Goal: Obtain resource: Download file/media

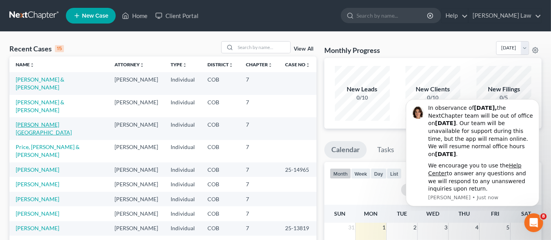
click at [34, 121] on link "[PERSON_NAME][GEOGRAPHIC_DATA]" at bounding box center [44, 128] width 56 height 15
select select "4"
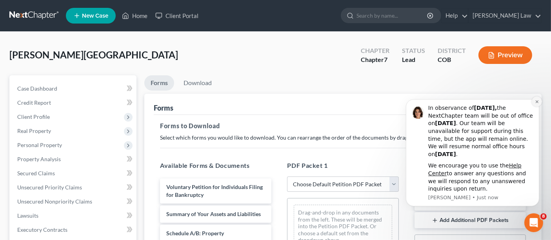
click at [538, 100] on icon "Dismiss notification" at bounding box center [536, 101] width 3 height 3
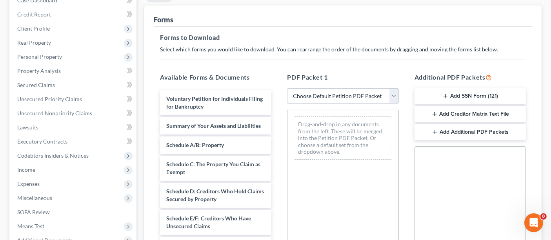
scroll to position [87, 0]
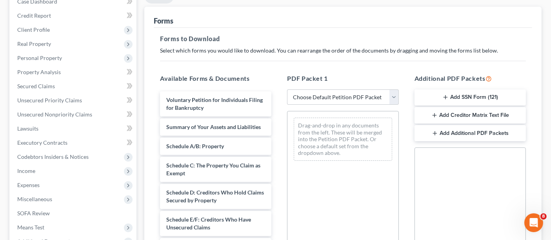
click at [456, 92] on button "Add SSN Form (121)" at bounding box center [470, 97] width 111 height 16
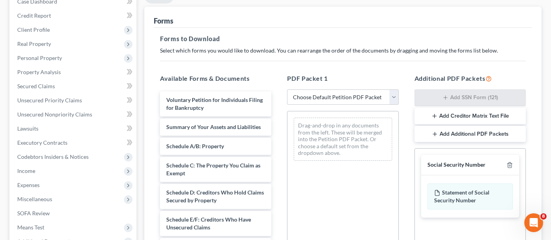
scroll to position [221, 0]
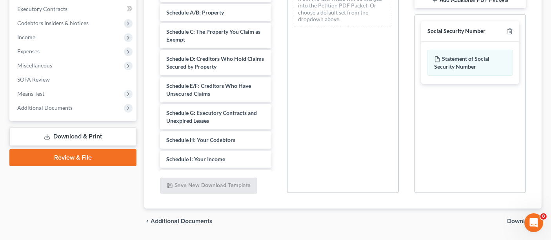
click at [514, 218] on span "Download" at bounding box center [521, 221] width 28 height 6
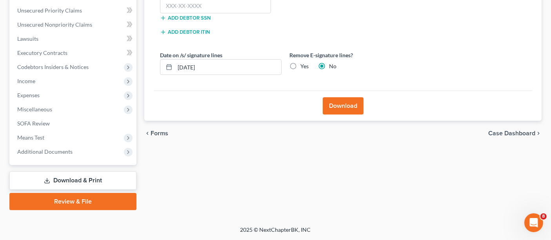
scroll to position [176, 0]
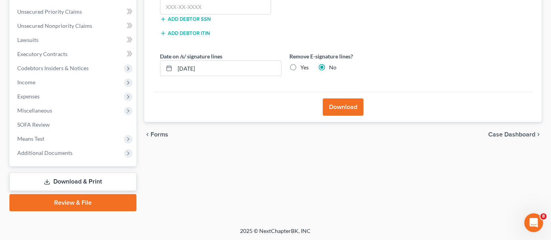
click at [328, 199] on div "Forms Download Forms Forms to Download Select which forms you would like to dow…" at bounding box center [342, 56] width 405 height 312
click at [540, 0] on div at bounding box center [275, 0] width 551 height 0
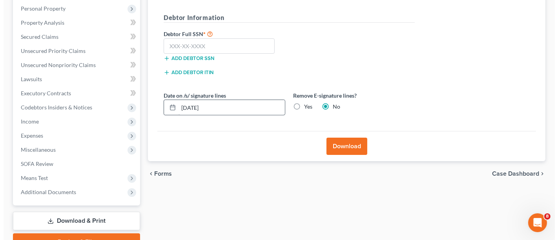
scroll to position [88, 0]
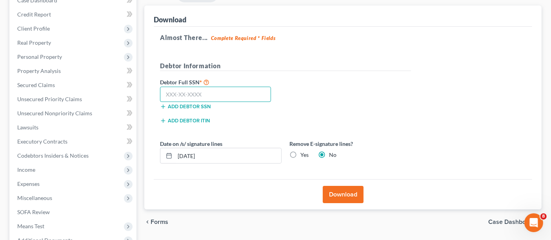
click at [213, 98] on input "text" at bounding box center [215, 95] width 111 height 16
click at [242, 93] on input "text" at bounding box center [215, 95] width 111 height 16
paste input "[PHONE_NUMBER]"
drag, startPoint x: 167, startPoint y: 92, endPoint x: 216, endPoint y: 115, distance: 54.2
click at [168, 92] on input "[PHONE_NUMBER]" at bounding box center [215, 95] width 111 height 16
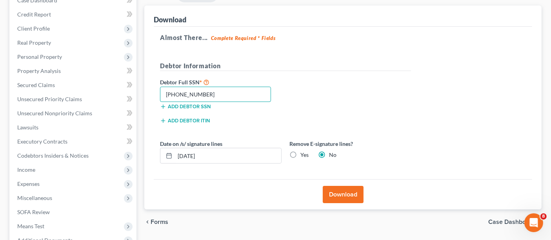
click at [221, 91] on input "[PHONE_NUMBER]" at bounding box center [215, 95] width 111 height 16
drag, startPoint x: 221, startPoint y: 91, endPoint x: 159, endPoint y: 92, distance: 62.4
click at [159, 92] on div "[PHONE_NUMBER]" at bounding box center [215, 95] width 119 height 16
paste input "523-47-9693"
type input "523-47-9693"
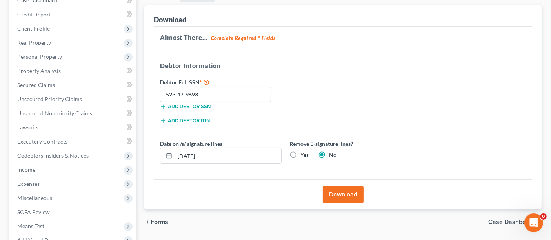
click at [341, 196] on button "Download" at bounding box center [343, 194] width 41 height 17
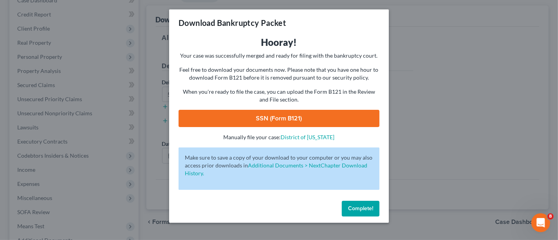
click at [252, 120] on link "SSN (Form B121)" at bounding box center [279, 118] width 201 height 17
click at [363, 213] on button "Complete!" at bounding box center [361, 209] width 38 height 16
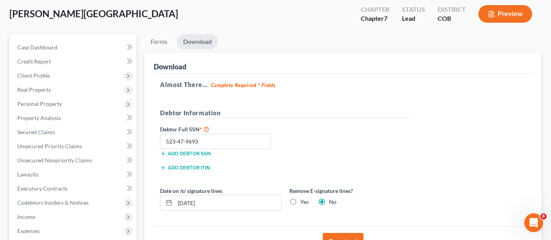
scroll to position [0, 0]
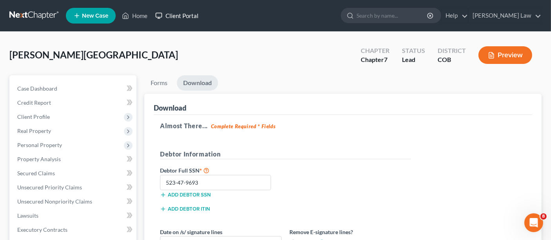
click at [183, 20] on link "Client Portal" at bounding box center [176, 16] width 51 height 14
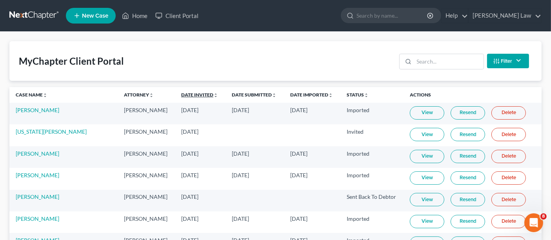
click at [190, 97] on link "Date Invited unfold_more expand_more expand_less" at bounding box center [199, 95] width 37 height 6
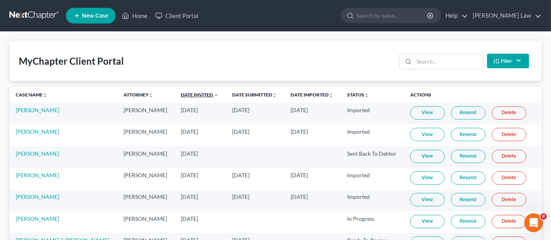
click at [190, 97] on link "Date Invited unfold_more expand_more expand_less" at bounding box center [200, 95] width 38 height 6
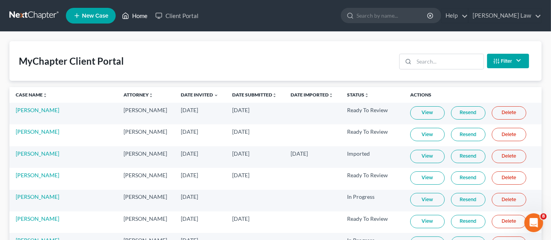
click at [131, 16] on link "Home" at bounding box center [134, 16] width 33 height 14
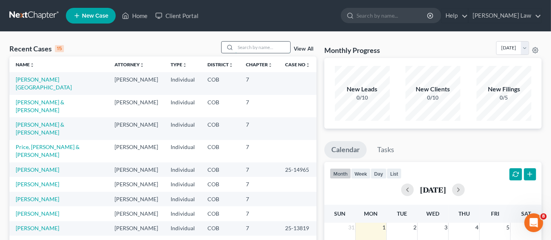
click at [264, 49] on input "search" at bounding box center [262, 47] width 55 height 11
type input "wend"
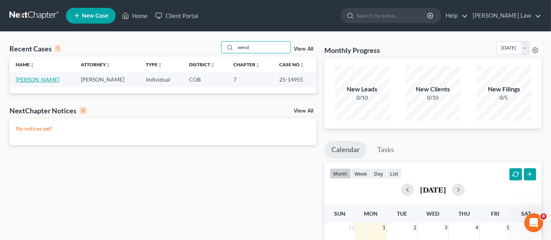
click at [40, 78] on link "[PERSON_NAME]" at bounding box center [38, 79] width 44 height 7
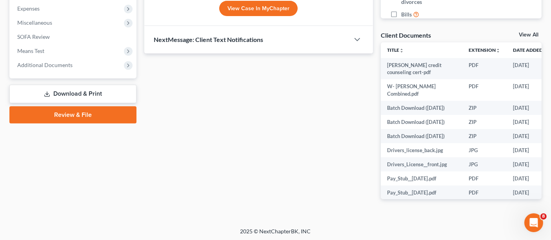
scroll to position [264, 0]
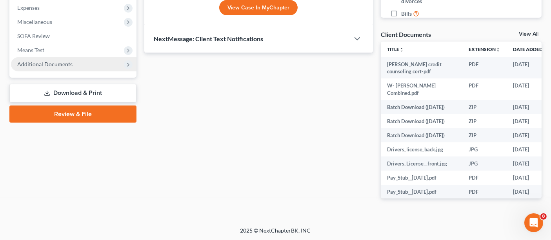
click at [42, 62] on span "Additional Documents" at bounding box center [44, 64] width 55 height 7
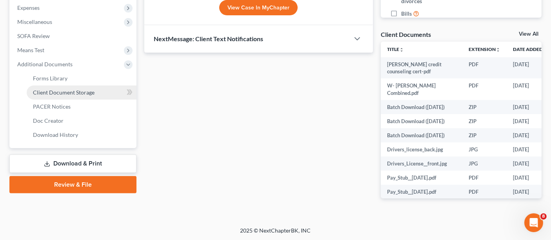
click at [73, 87] on link "Client Document Storage" at bounding box center [82, 93] width 110 height 14
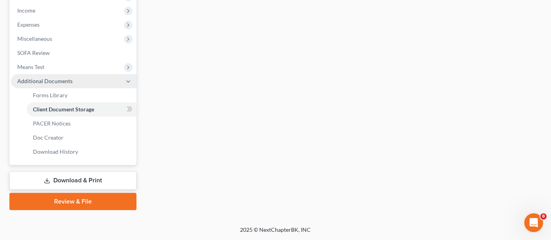
scroll to position [231, 0]
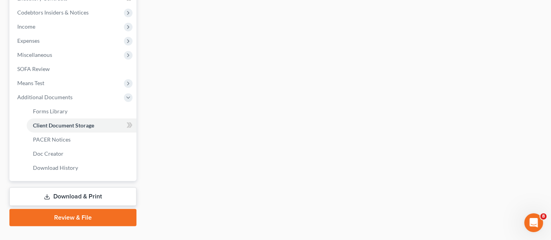
select select "28"
select select "5"
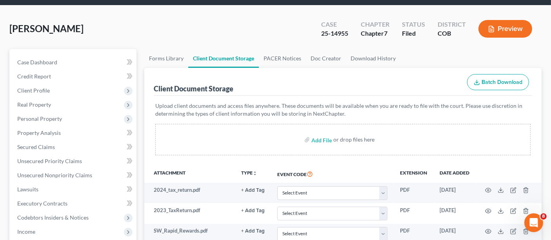
scroll to position [87, 0]
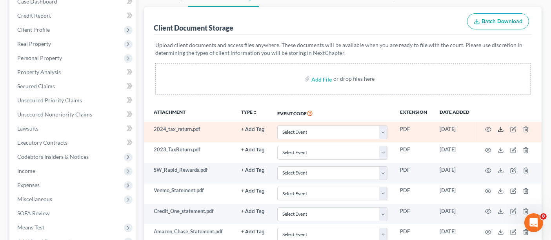
click at [499, 126] on icon at bounding box center [501, 129] width 6 height 6
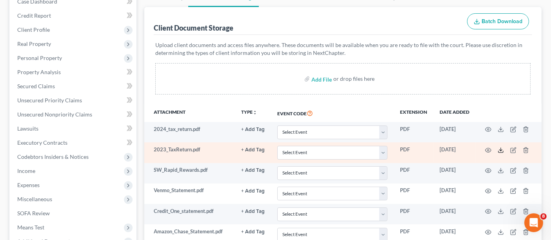
click at [504, 149] on icon at bounding box center [501, 150] width 6 height 6
